Goal: Find contact information: Find contact information

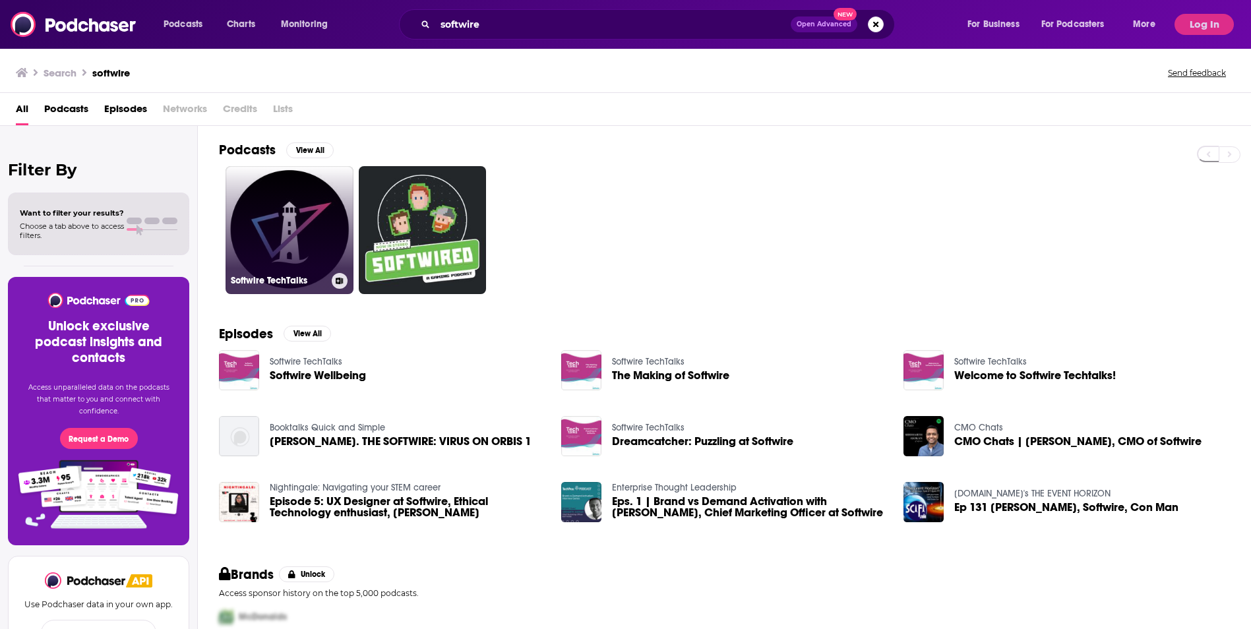
click at [256, 213] on link "Softwire TechTalks" at bounding box center [290, 230] width 128 height 128
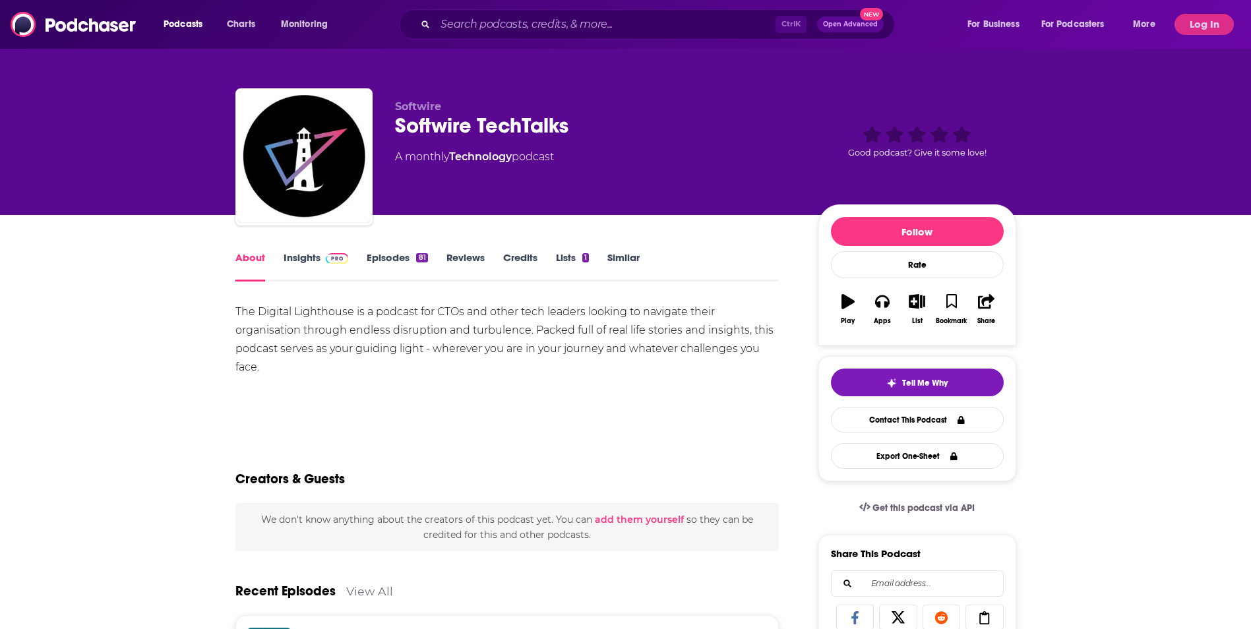
click at [298, 262] on link "Insights" at bounding box center [316, 266] width 65 height 30
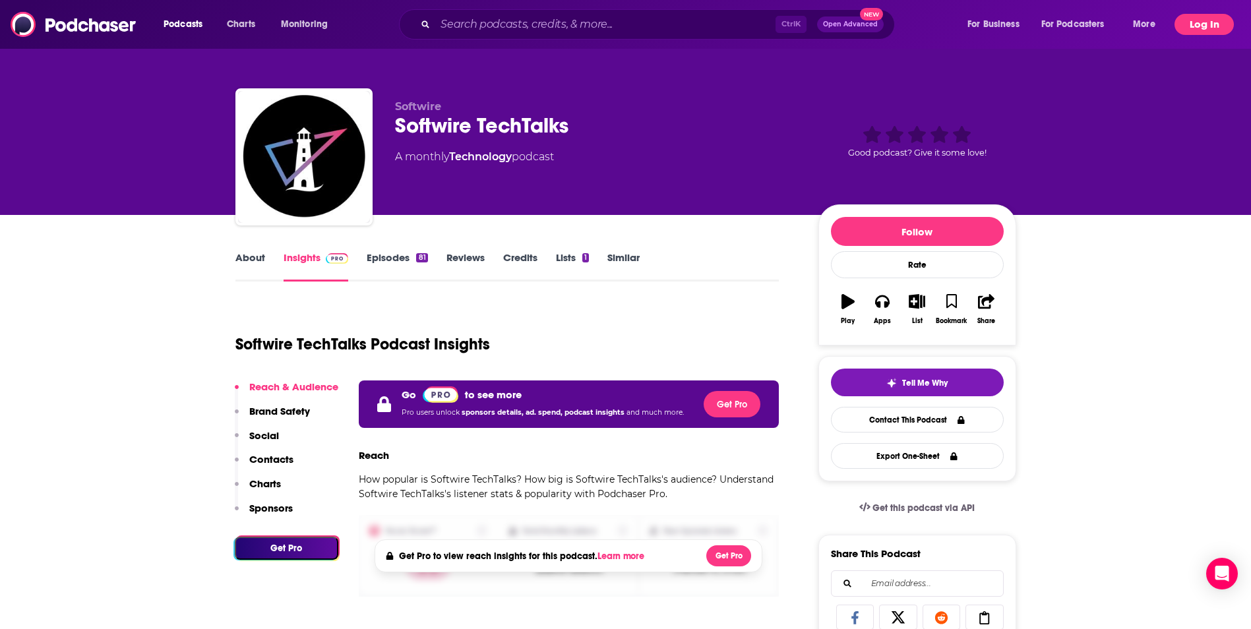
click at [1194, 19] on button "Log In" at bounding box center [1204, 24] width 59 height 21
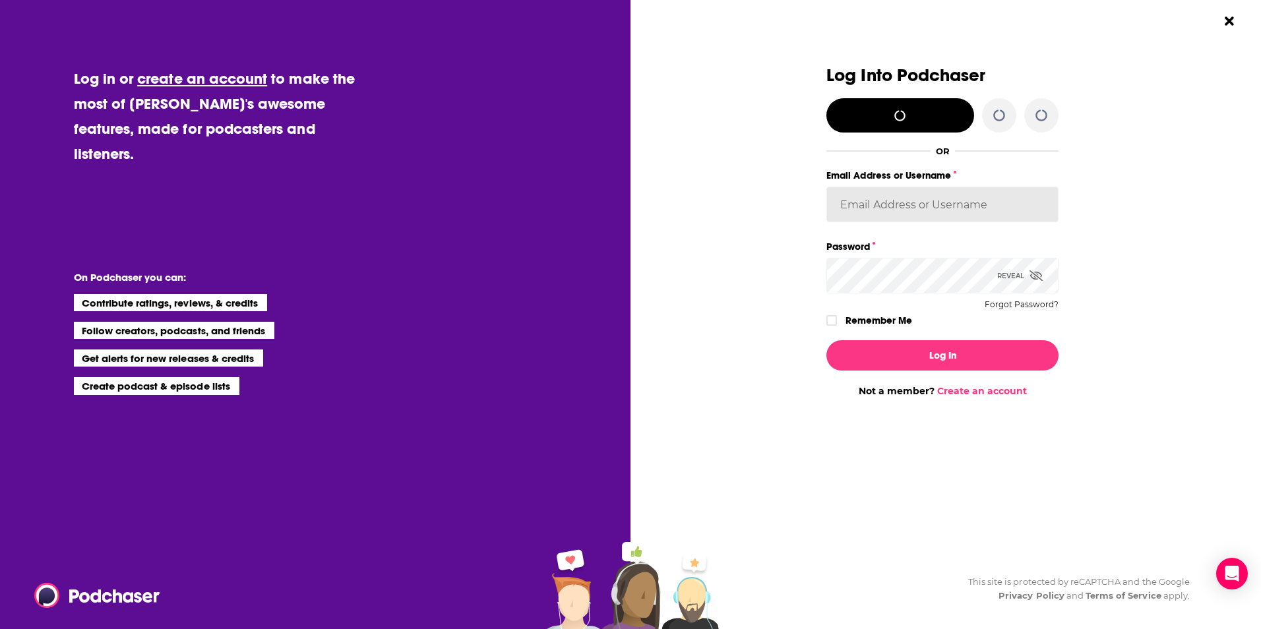
type input "cfurneaux"
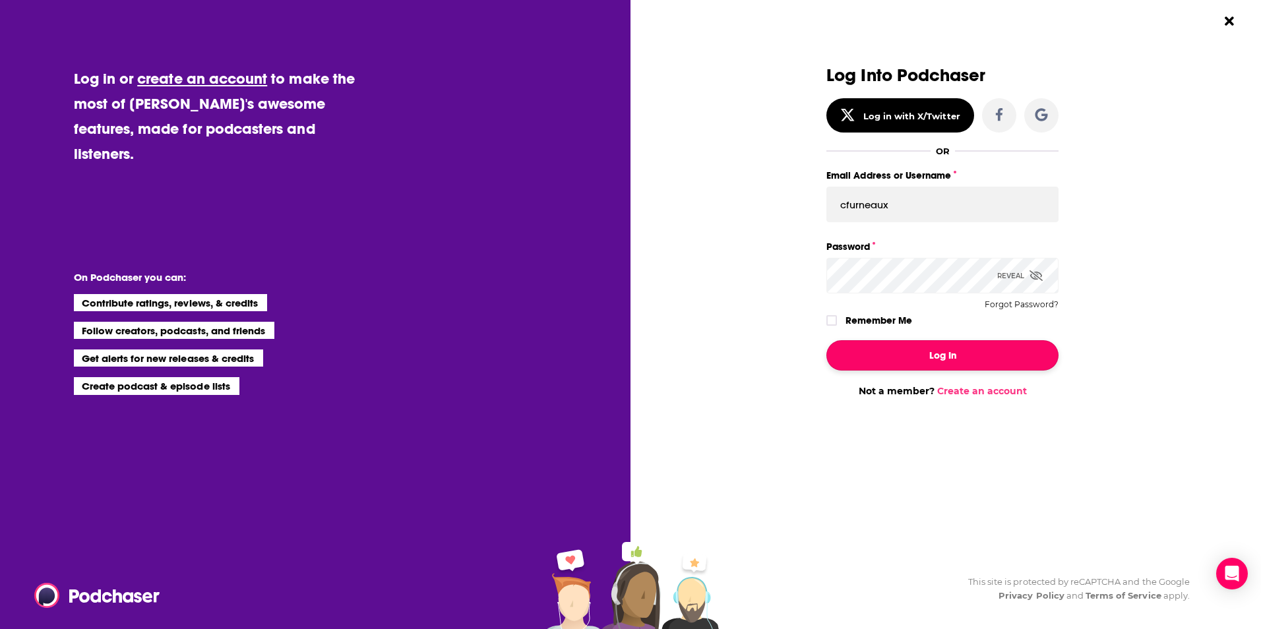
click at [899, 355] on button "Log In" at bounding box center [942, 355] width 232 height 30
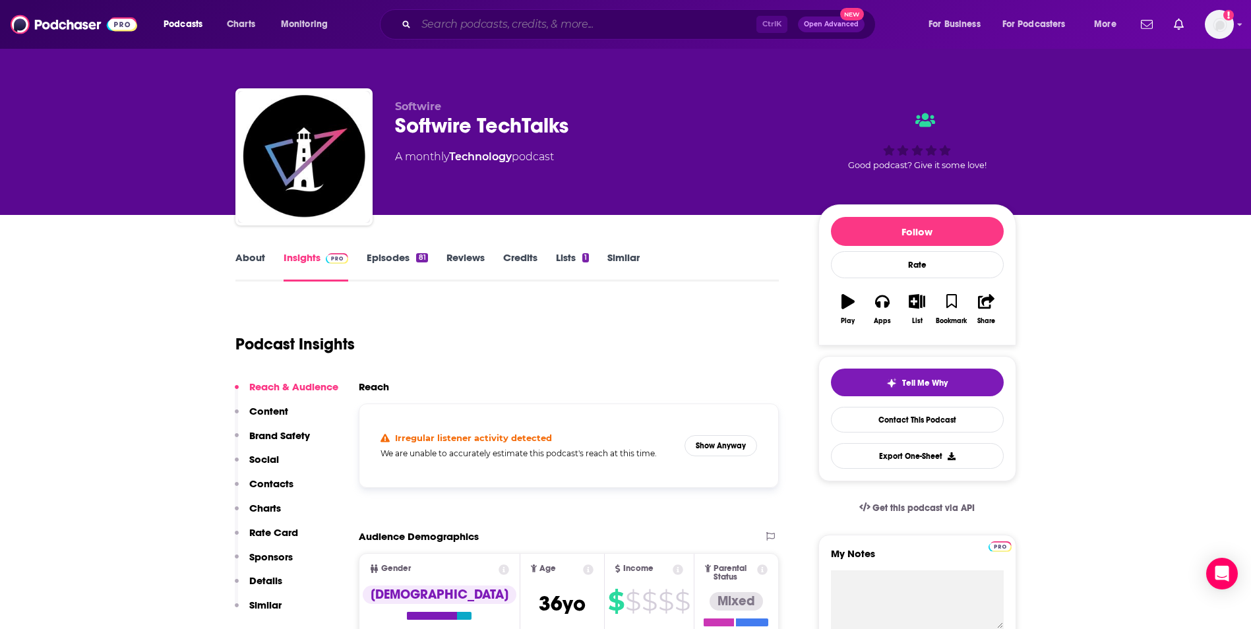
click at [473, 23] on input "Search podcasts, credits, & more..." at bounding box center [586, 24] width 340 height 21
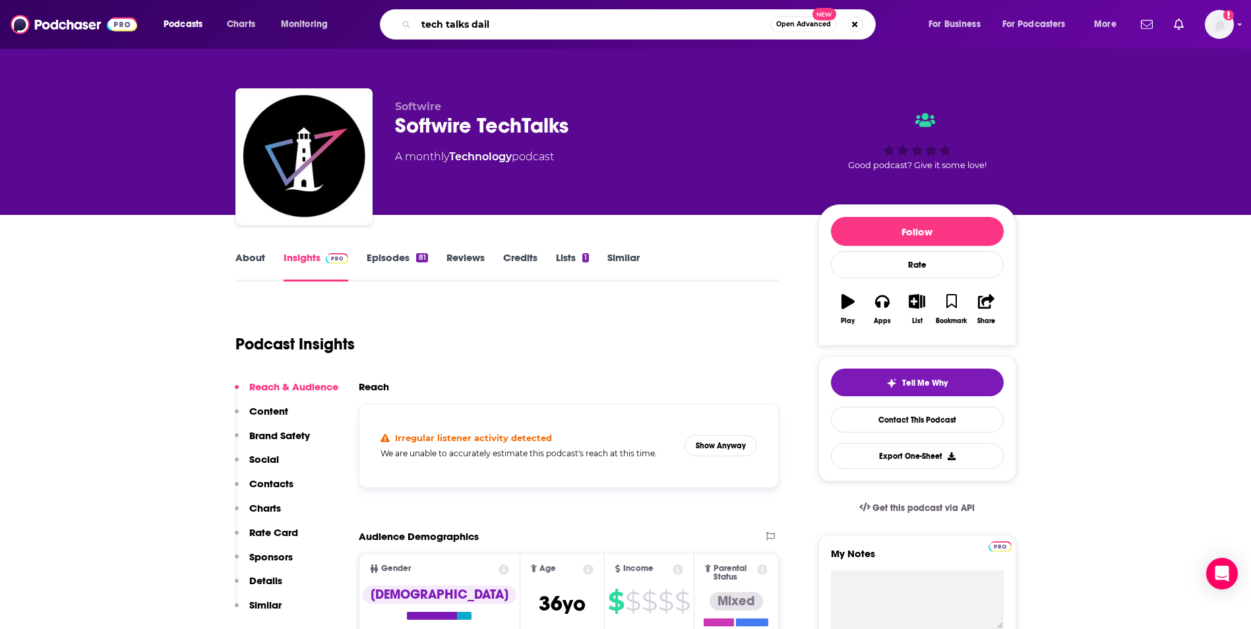
type input "tech talks daily"
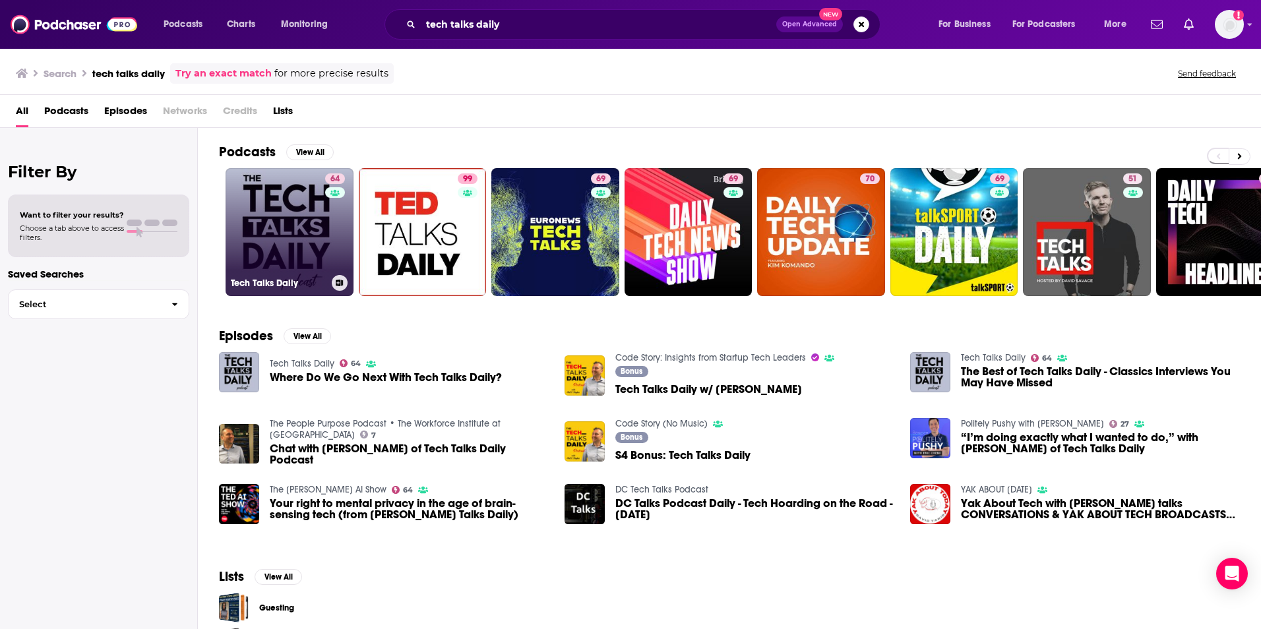
click at [335, 216] on div "64" at bounding box center [336, 224] width 23 height 102
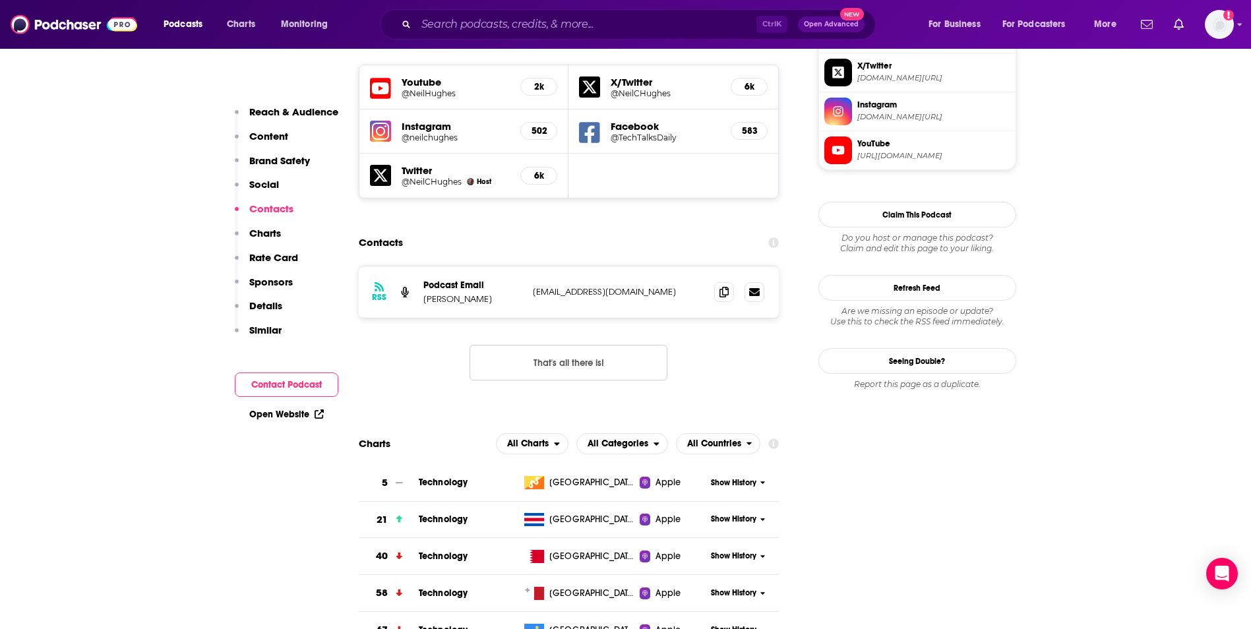
scroll to position [1344, 0]
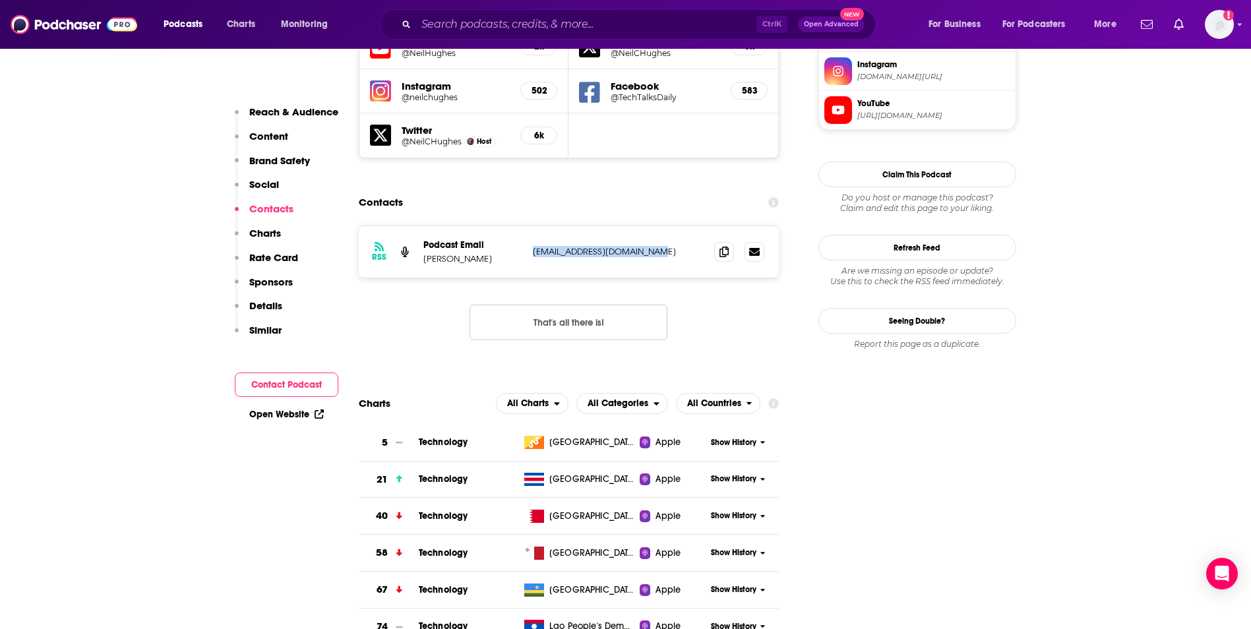
drag, startPoint x: 645, startPoint y: 191, endPoint x: 532, endPoint y: 195, distance: 112.8
click at [532, 226] on div "RSS Podcast Email [PERSON_NAME] [EMAIL_ADDRESS][DOMAIN_NAME] [EMAIL_ADDRESS][DO…" at bounding box center [569, 251] width 421 height 51
drag, startPoint x: 532, startPoint y: 195, endPoint x: 601, endPoint y: 185, distance: 69.9
copy p "[EMAIL_ADDRESS][DOMAIN_NAME]"
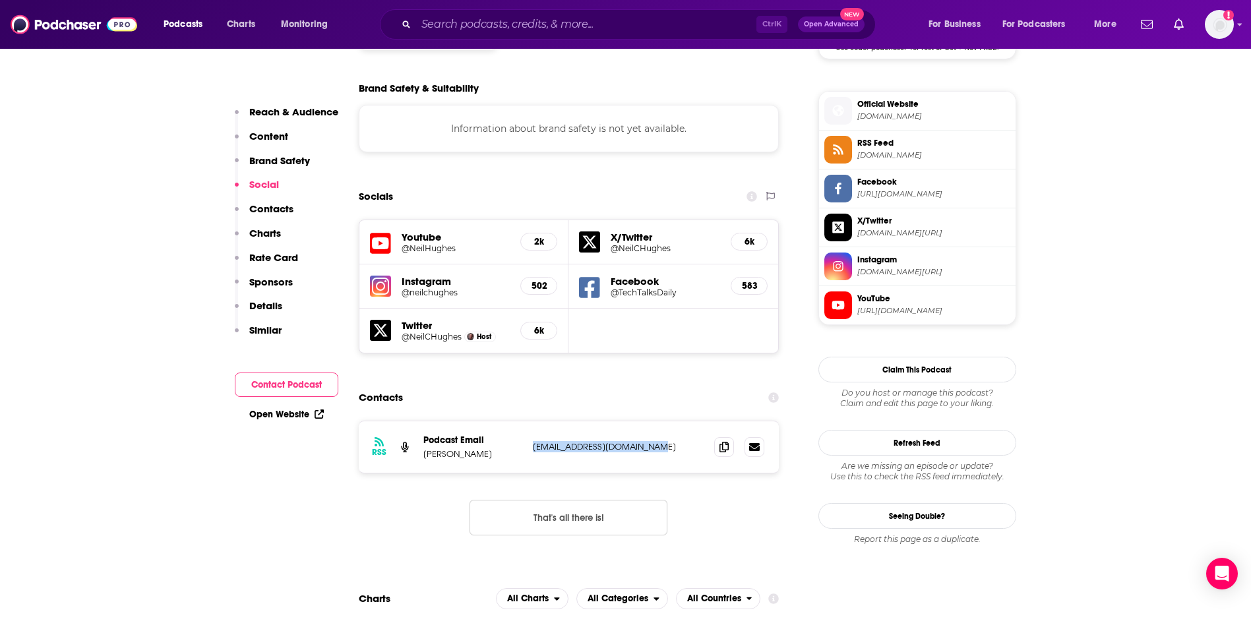
scroll to position [1221, 0]
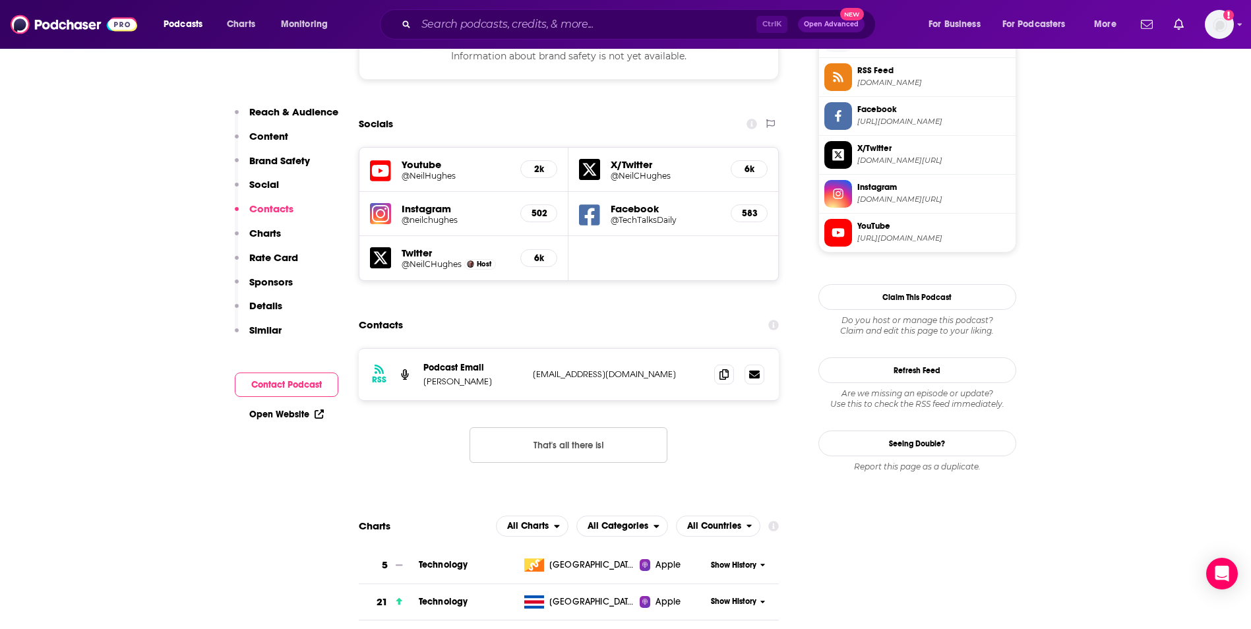
click at [699, 390] on div "RSS Podcast Email [PERSON_NAME] [EMAIL_ADDRESS][DOMAIN_NAME] [EMAIL_ADDRESS][DO…" at bounding box center [569, 416] width 421 height 136
